Goal: Task Accomplishment & Management: Use online tool/utility

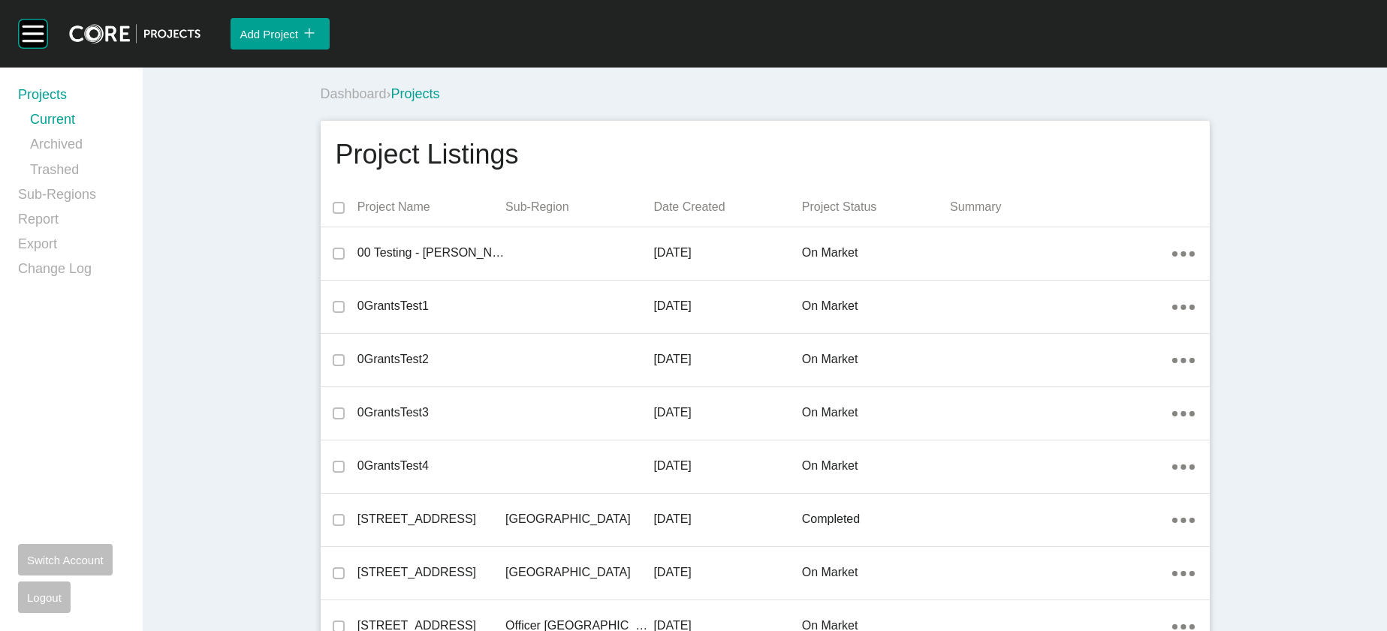
scroll to position [15281, 0]
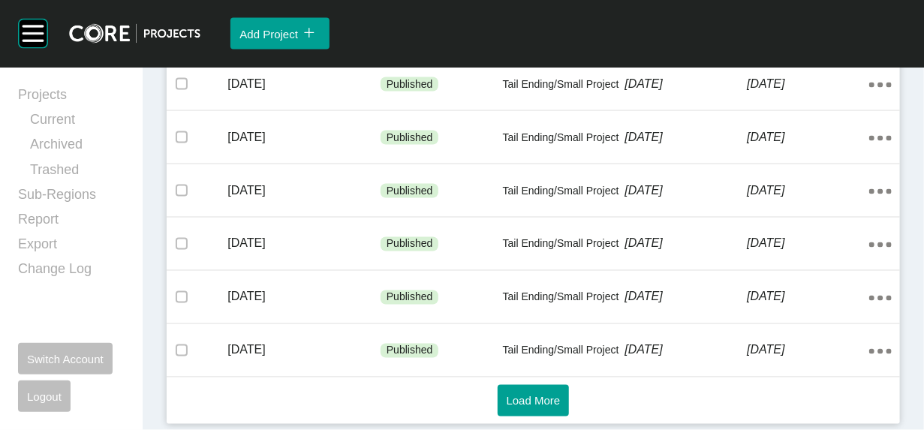
scroll to position [1410, 0]
click at [507, 401] on span "Load More" at bounding box center [534, 401] width 54 height 13
click at [507, 396] on span "Load More" at bounding box center [534, 401] width 54 height 13
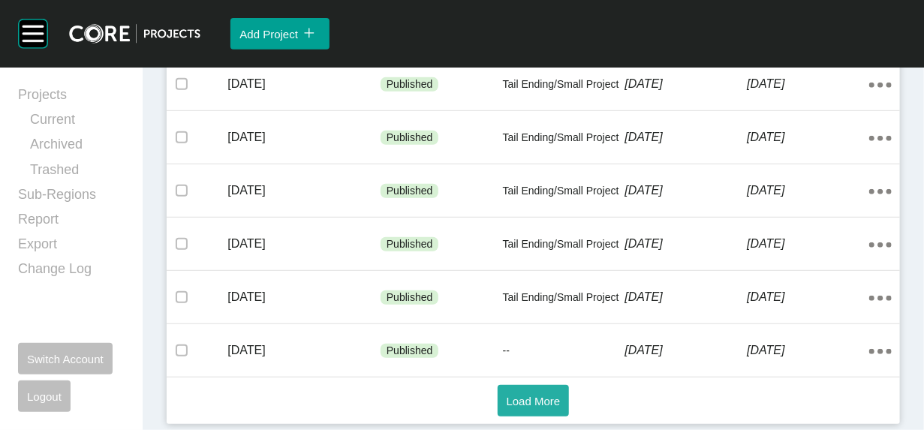
click at [523, 395] on span "Load More" at bounding box center [534, 401] width 54 height 13
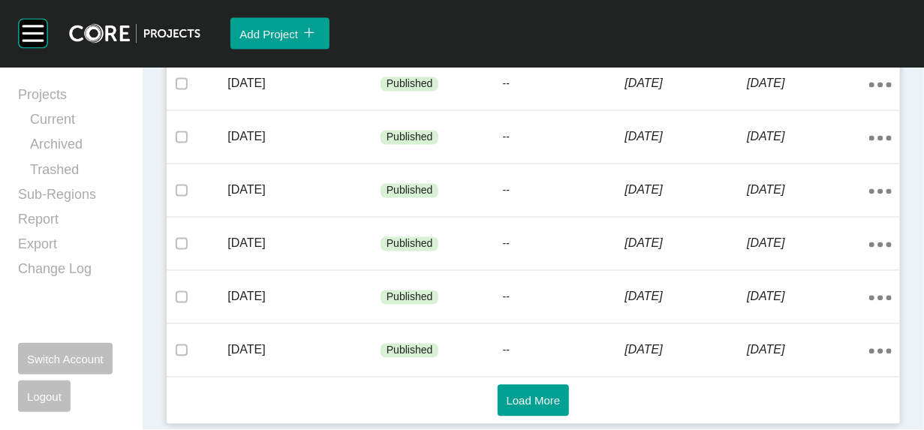
scroll to position [4241, 0]
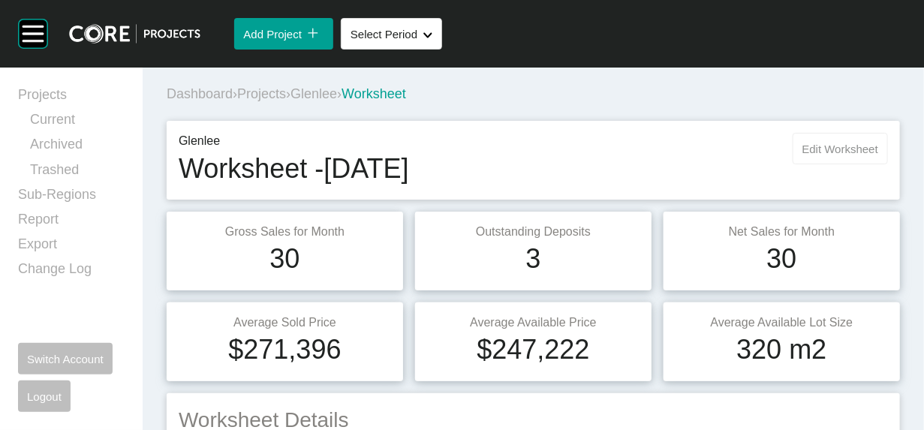
click at [830, 155] on span "Edit Worksheet" at bounding box center [841, 149] width 76 height 13
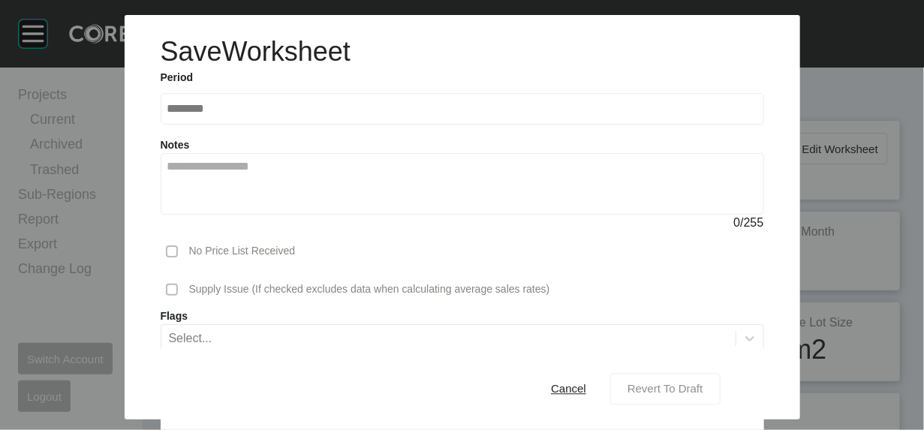
click at [700, 383] on span "Revert To Draft" at bounding box center [666, 389] width 76 height 13
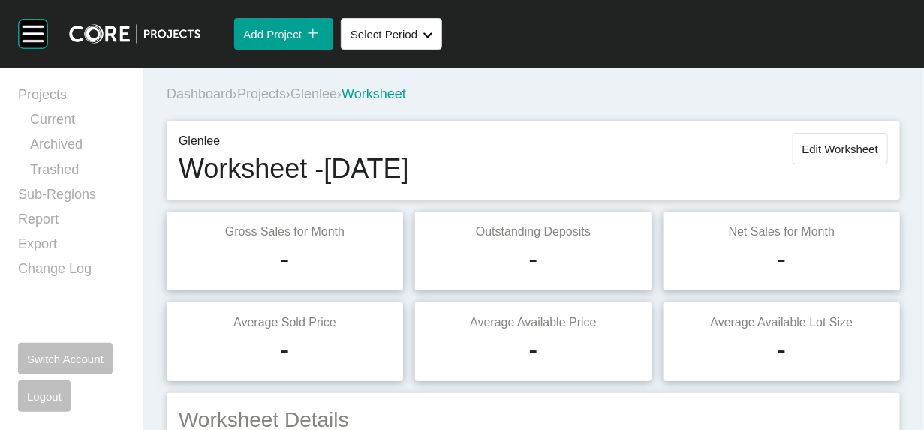
scroll to position [2374, 0]
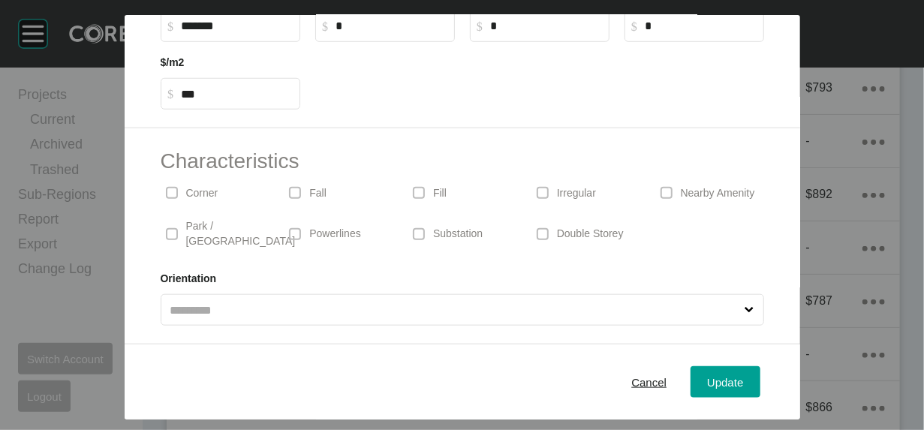
scroll to position [630, 0]
click at [667, 380] on span "Cancel" at bounding box center [648, 381] width 35 height 13
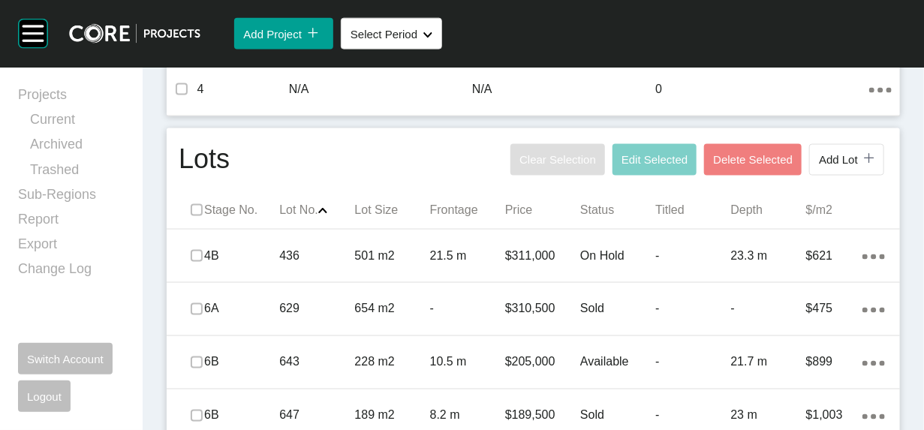
scroll to position [0, 0]
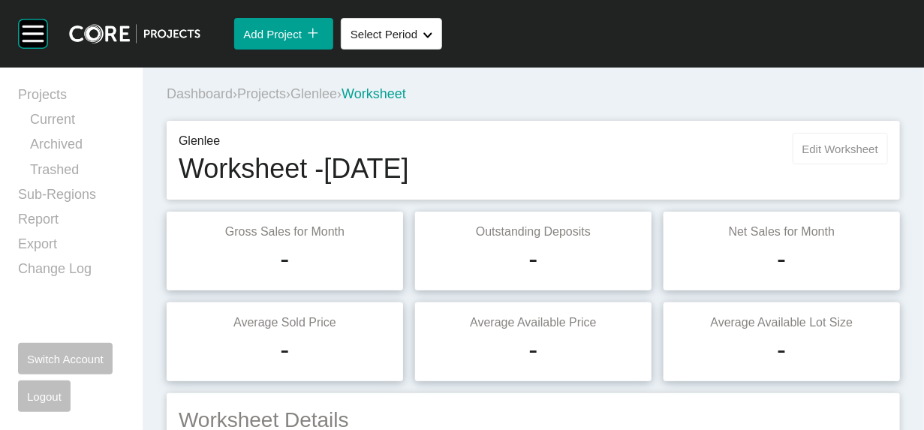
click at [793, 164] on button "Edit Worksheet" at bounding box center [840, 149] width 95 height 32
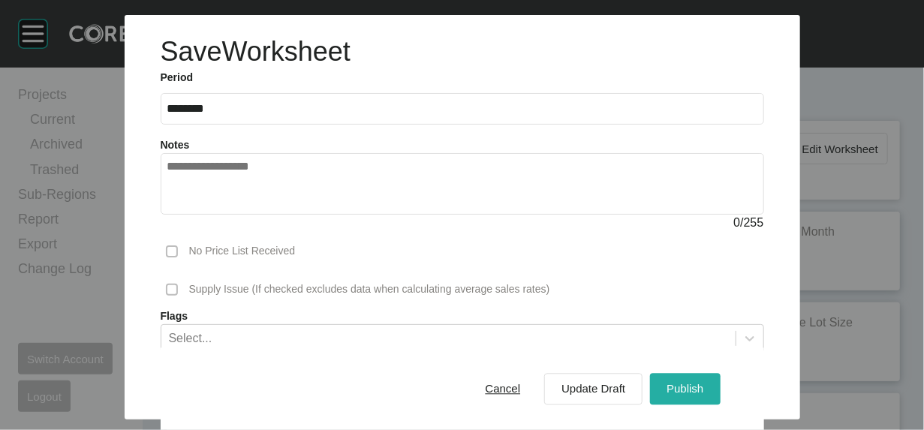
click at [707, 387] on div "Publish" at bounding box center [685, 389] width 44 height 20
